Goal: Information Seeking & Learning: Learn about a topic

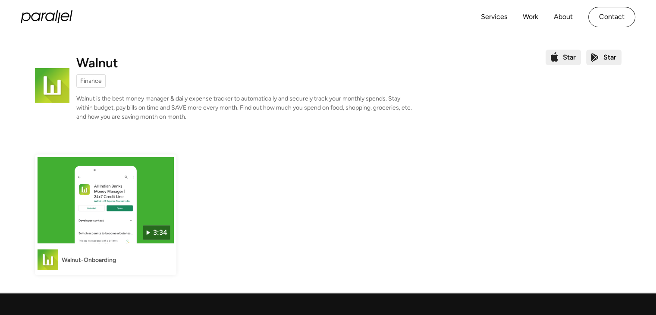
click at [104, 218] on img at bounding box center [105, 200] width 136 height 86
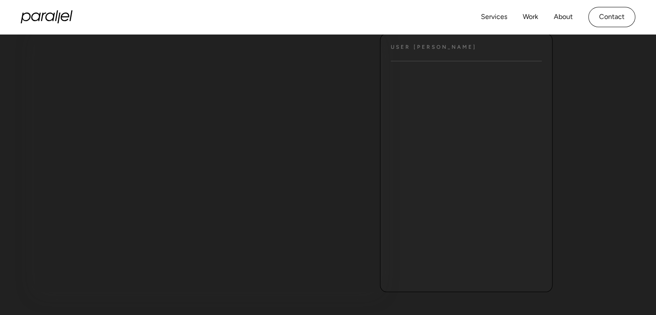
scroll to position [100, 0]
